Goal: Task Accomplishment & Management: Use online tool/utility

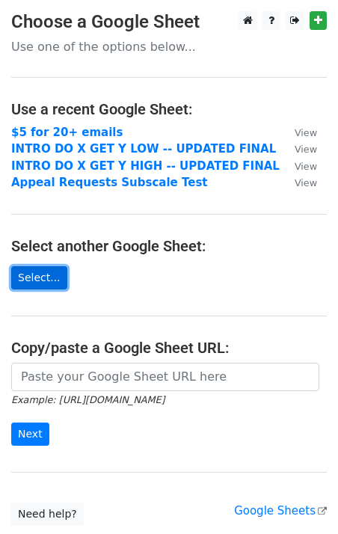
click at [29, 281] on link "Select..." at bounding box center [39, 277] width 56 height 23
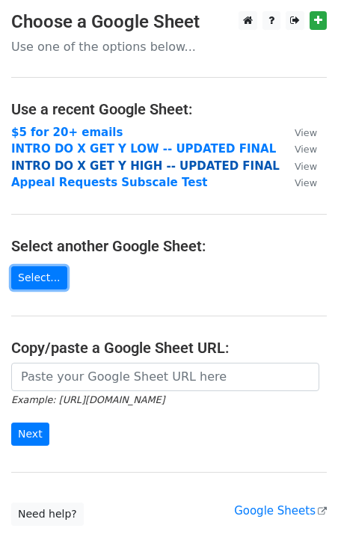
click at [120, 167] on strong "INTRO DO X GET Y HIGH -- UPDATED FINAL" at bounding box center [145, 165] width 269 height 13
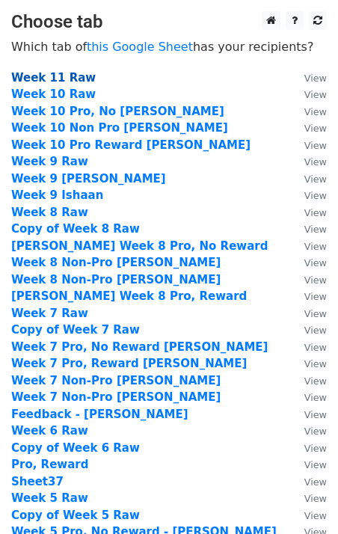
click at [64, 75] on strong "Week 11 Raw" at bounding box center [53, 77] width 85 height 13
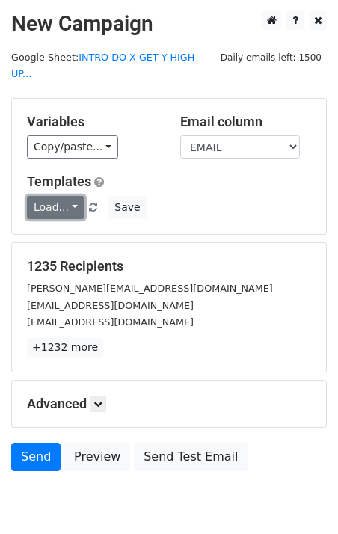
click at [67, 196] on link "Load..." at bounding box center [56, 207] width 58 height 23
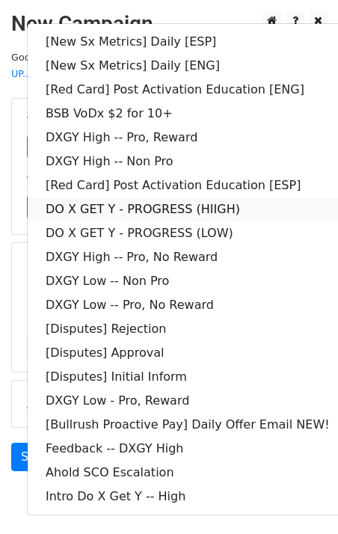
click at [242, 197] on link "DO X GET Y - PROGRESS (HIIGH)" at bounding box center [188, 209] width 320 height 24
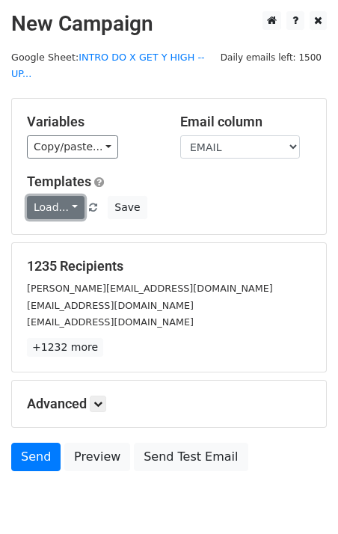
click at [73, 196] on link "Load..." at bounding box center [56, 207] width 58 height 23
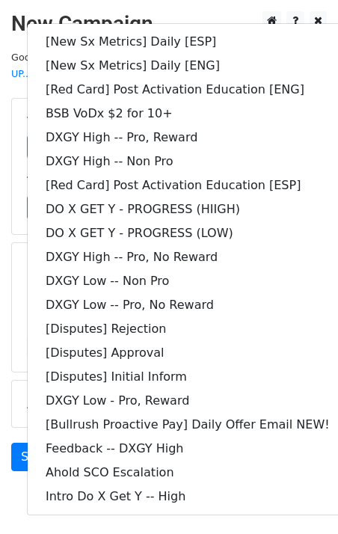
click at [19, 396] on div "Advanced" at bounding box center [169, 404] width 307 height 16
